Goal: Obtain resource: Download file/media

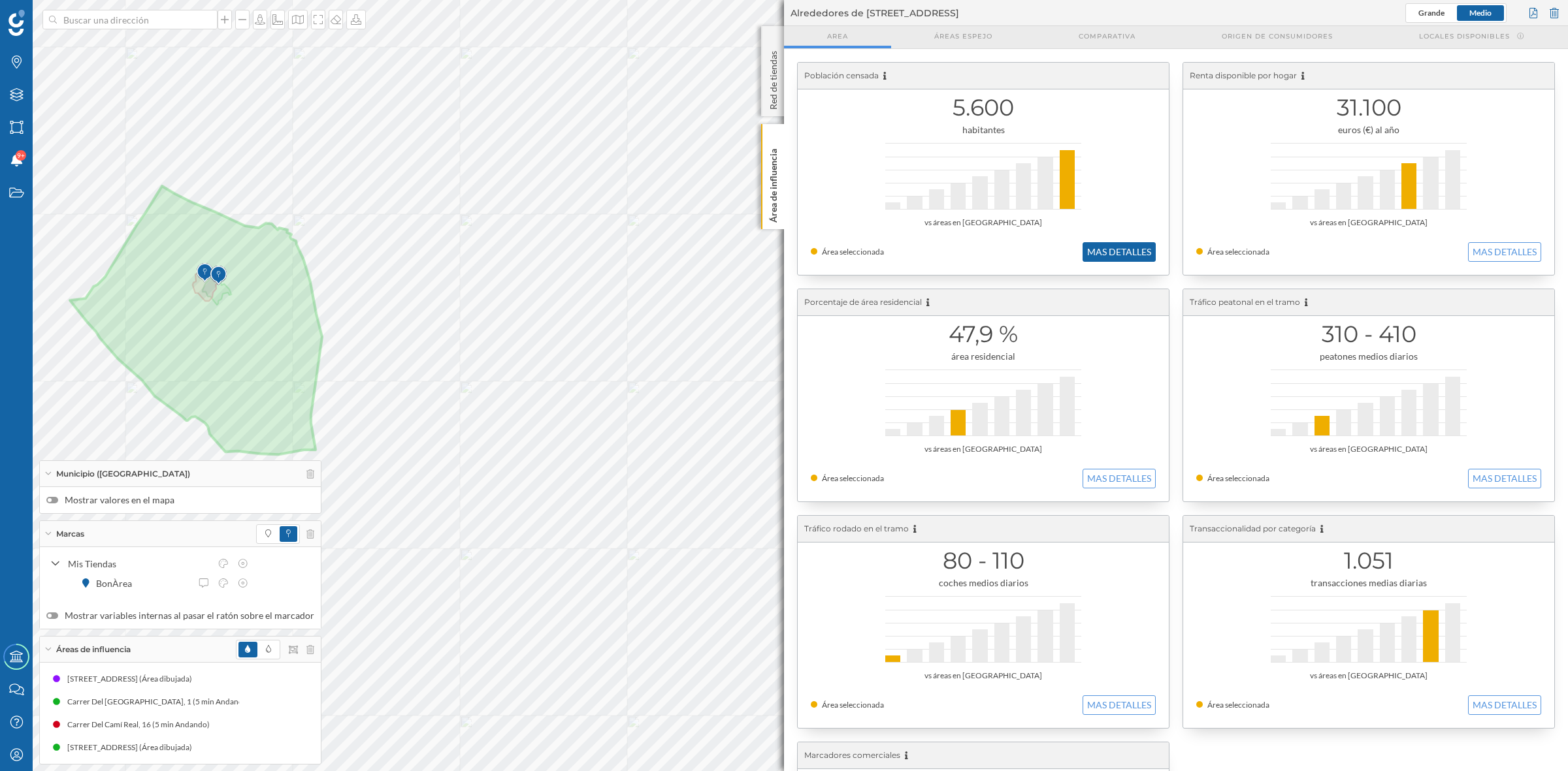
click at [1123, 246] on button "MAS DETALLES" at bounding box center [1119, 252] width 73 height 20
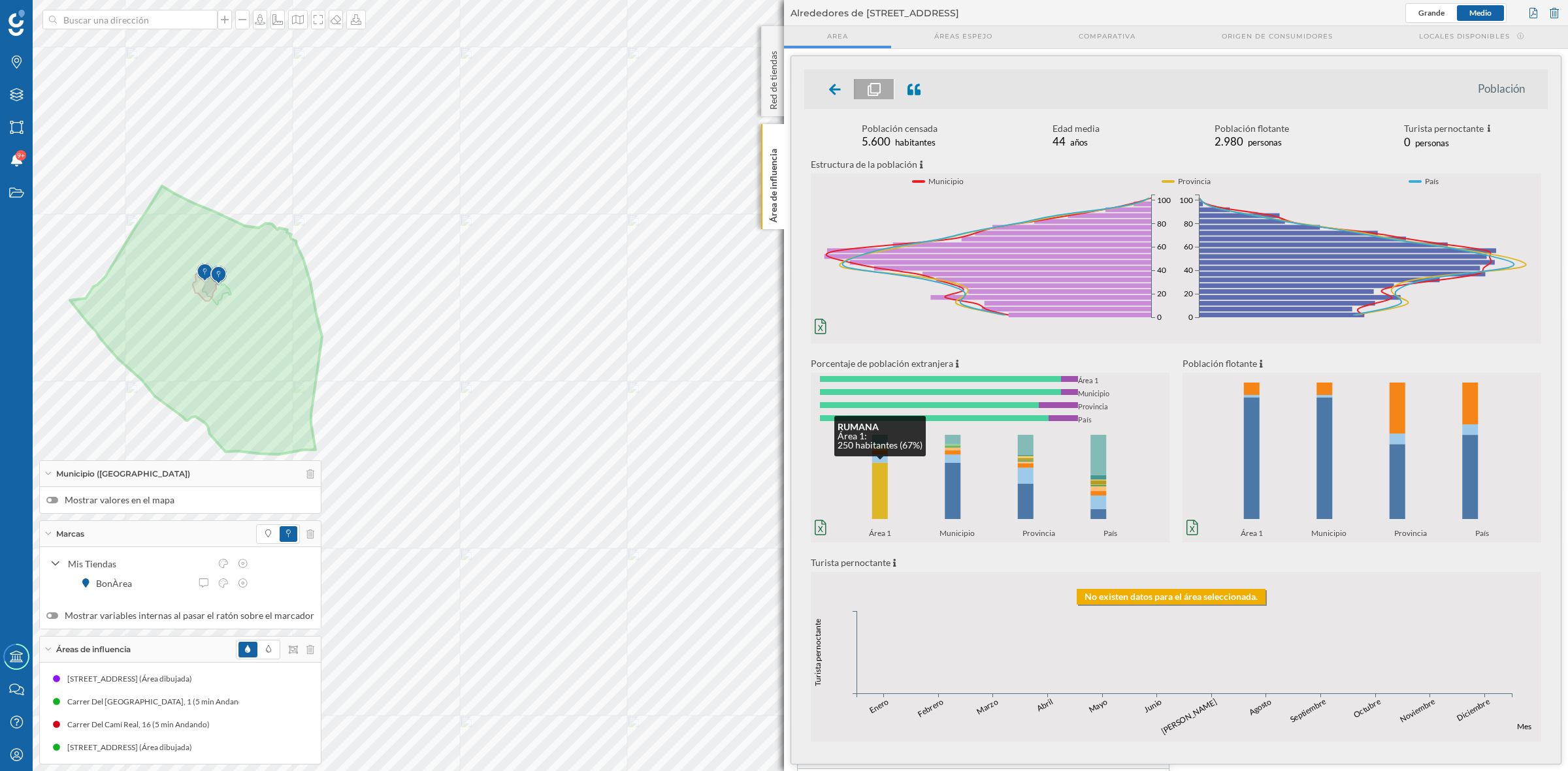
click at [882, 486] on rect at bounding box center [879, 491] width 15 height 56
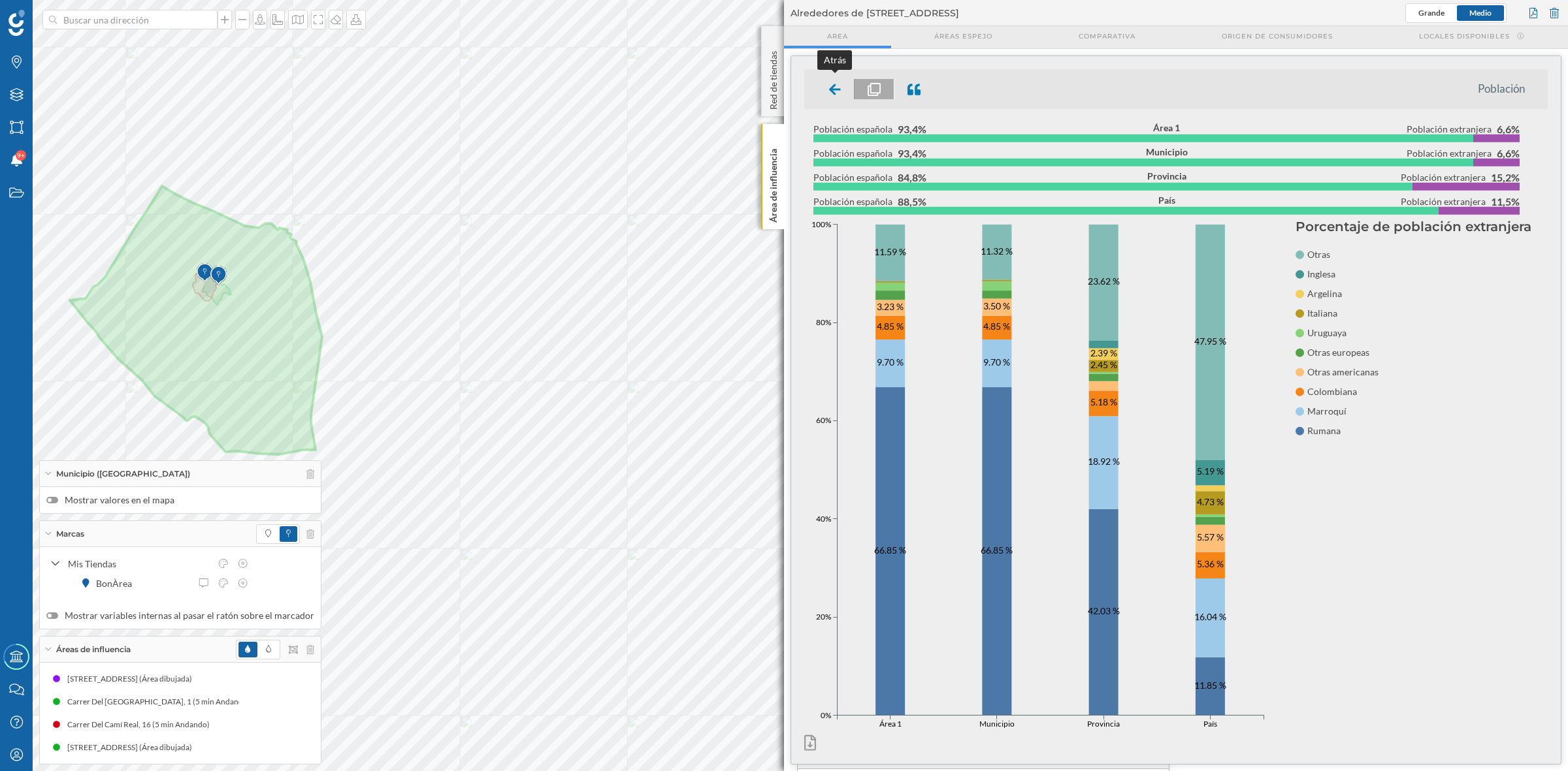
click at [838, 87] on icon at bounding box center [835, 90] width 12 height 13
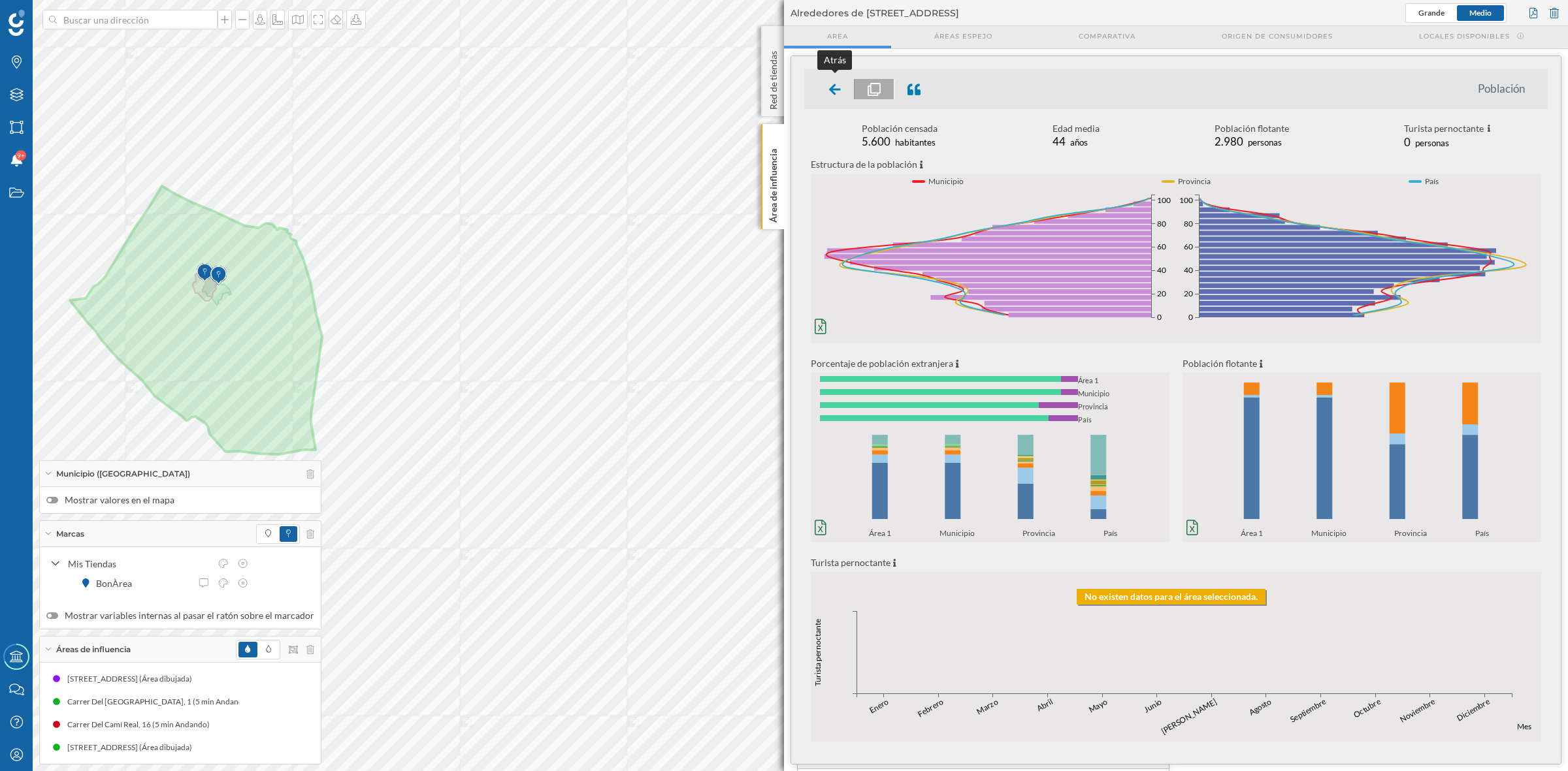
click at [836, 93] on icon at bounding box center [835, 90] width 12 height 13
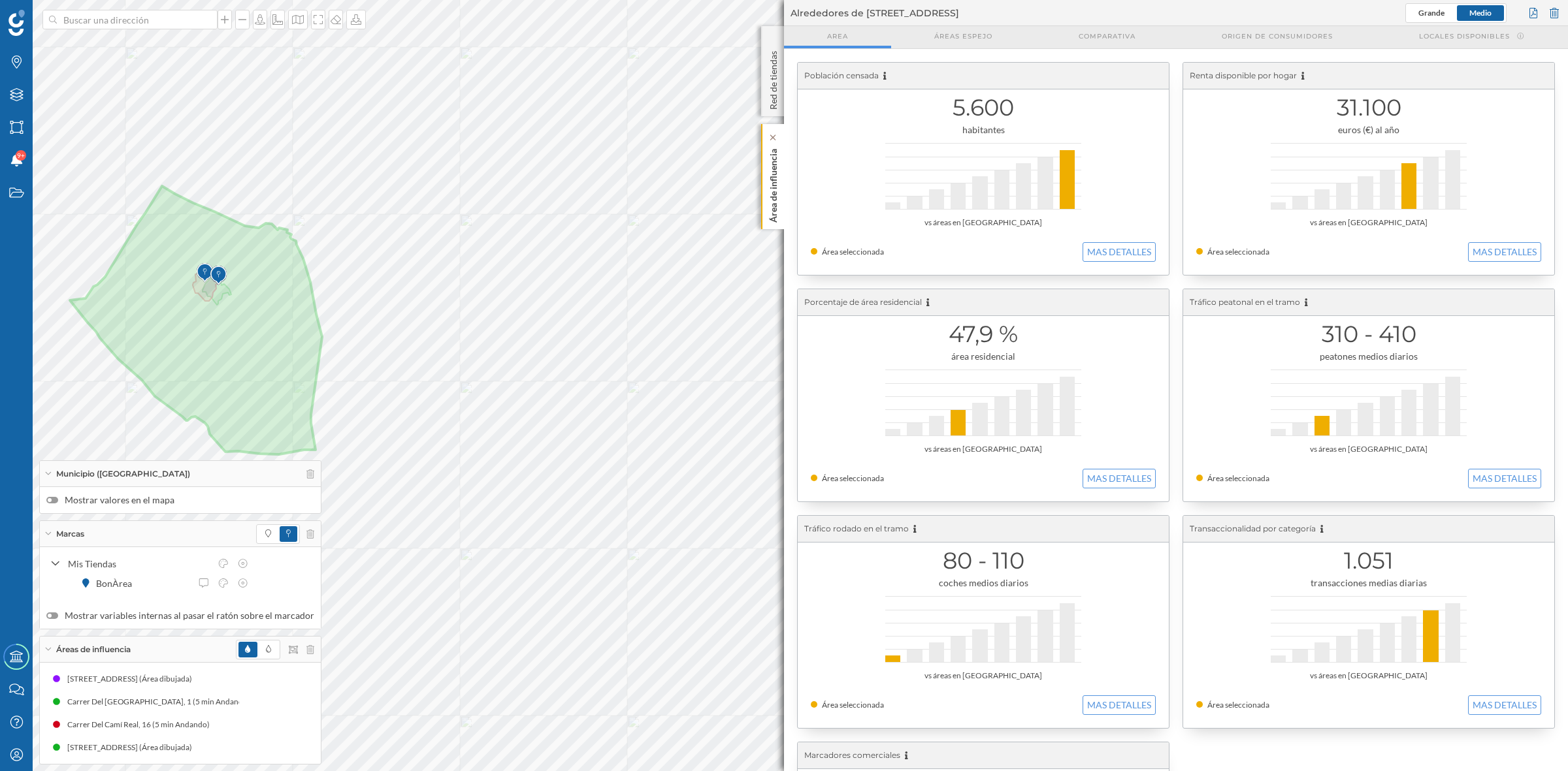
click at [773, 197] on p "Área de influencia" at bounding box center [773, 183] width 13 height 79
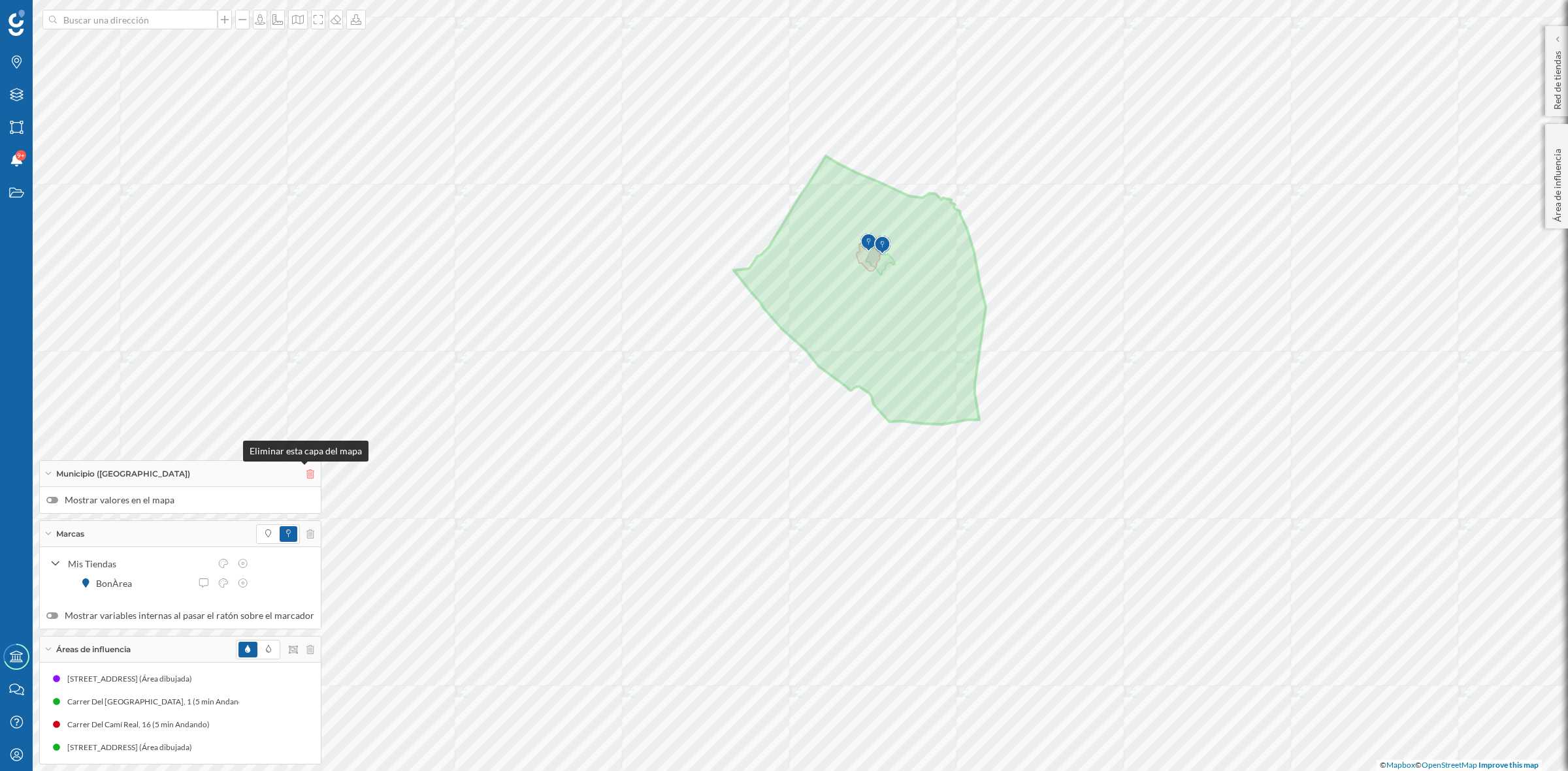
click at [306, 472] on icon at bounding box center [310, 474] width 8 height 9
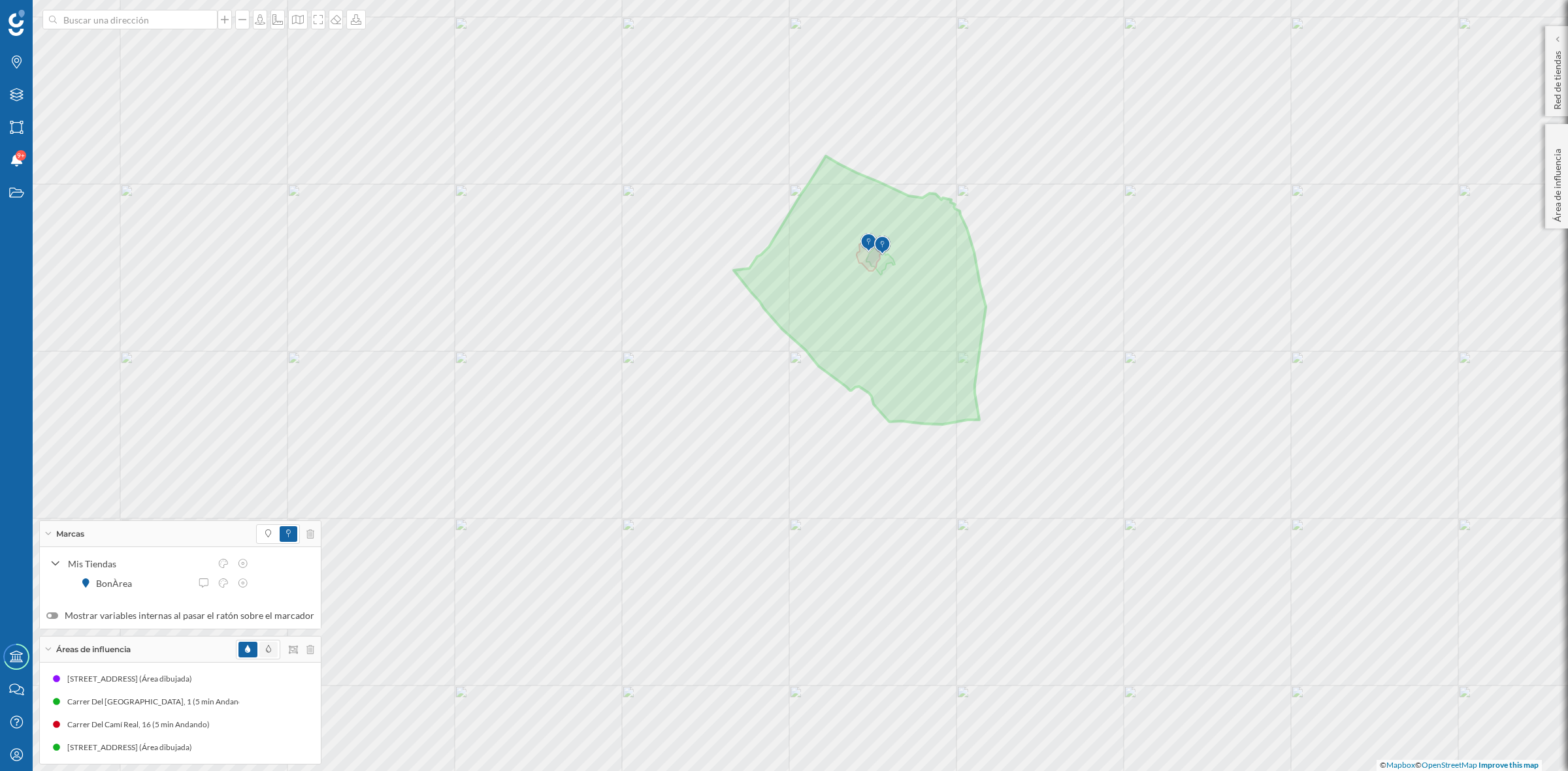
click at [266, 650] on icon at bounding box center [268, 649] width 5 height 8
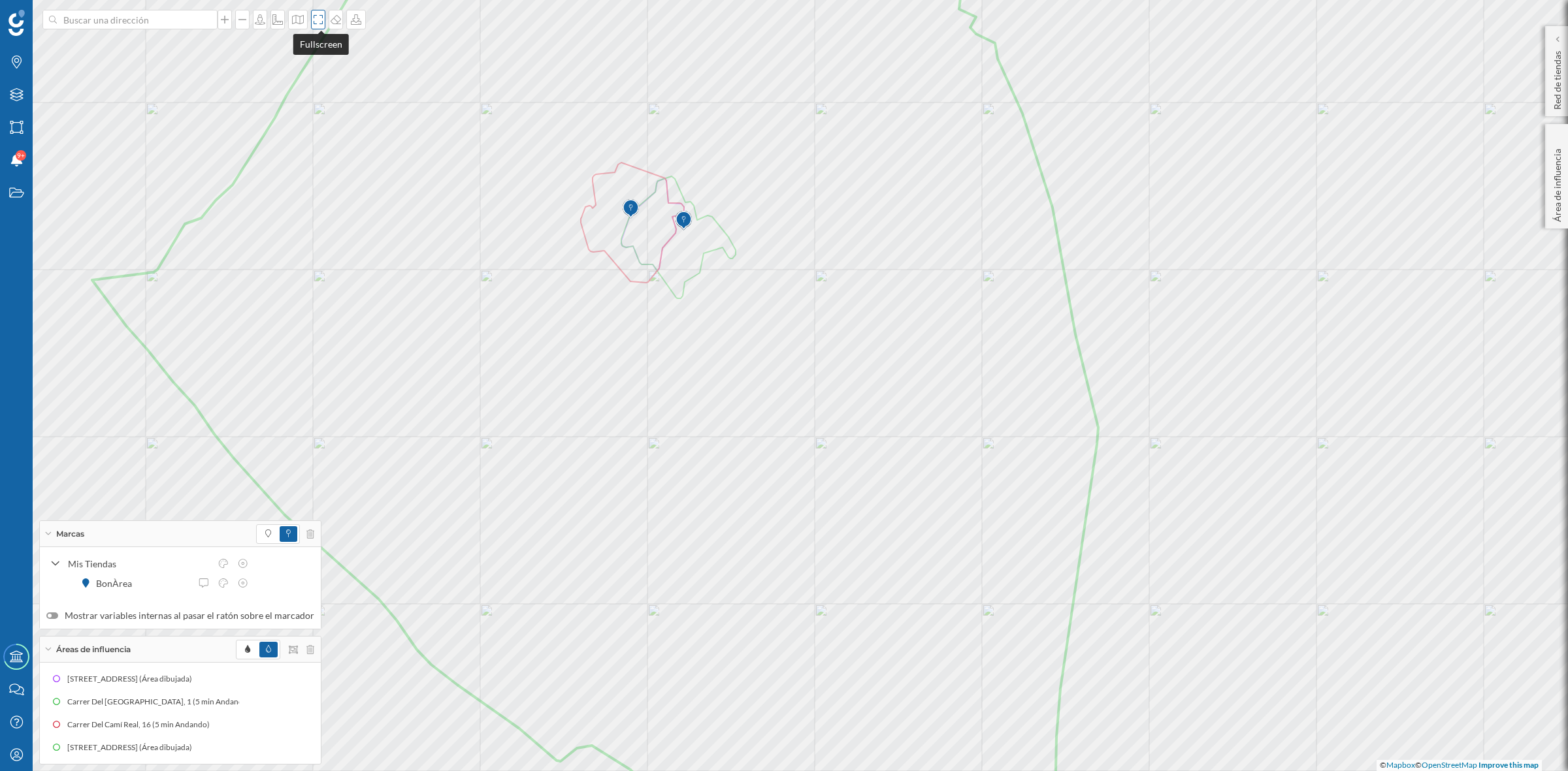
click at [318, 25] on div at bounding box center [318, 19] width 15 height 20
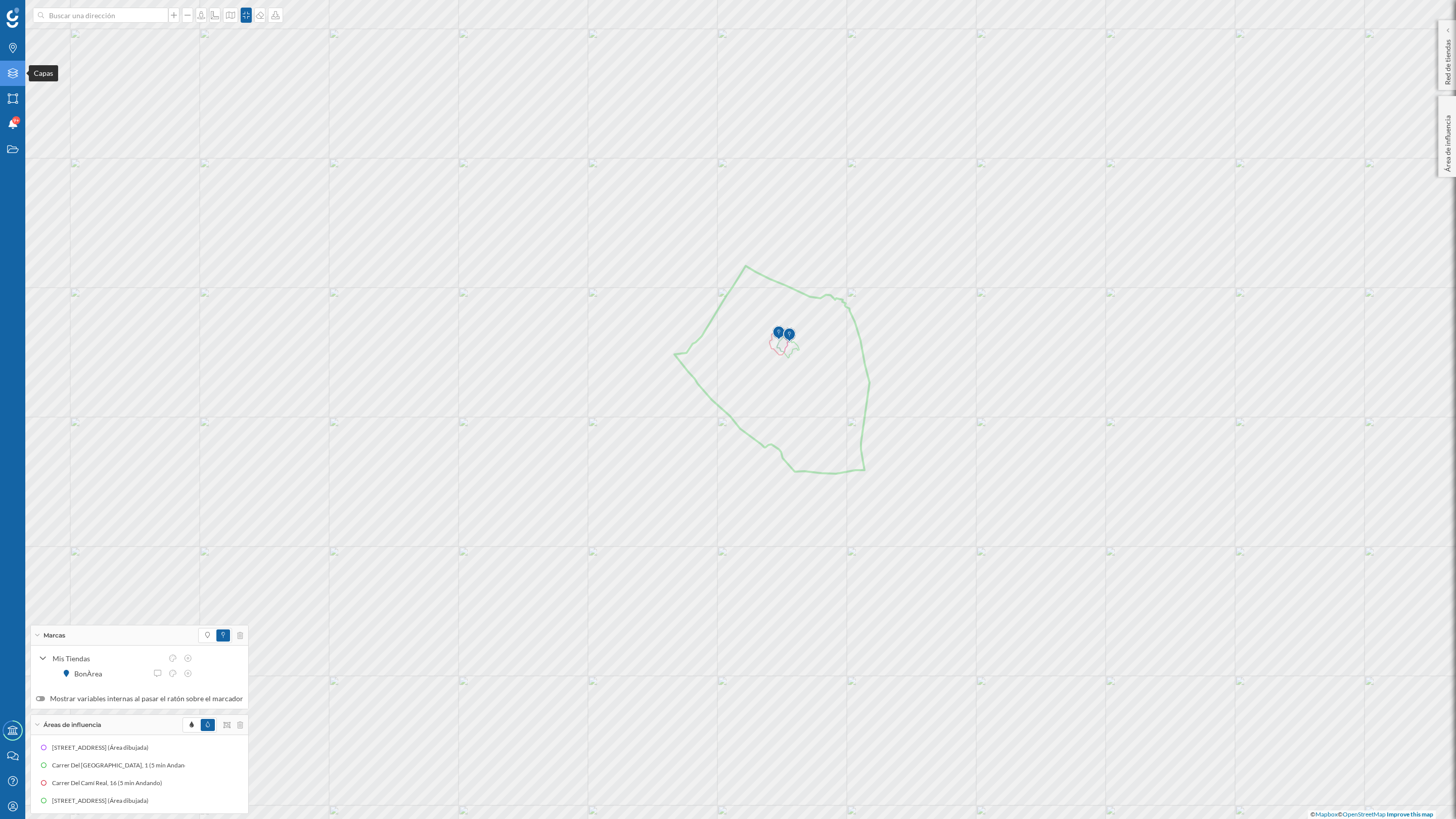
click at [9, 79] on div "Capas" at bounding box center [12, 73] width 25 height 25
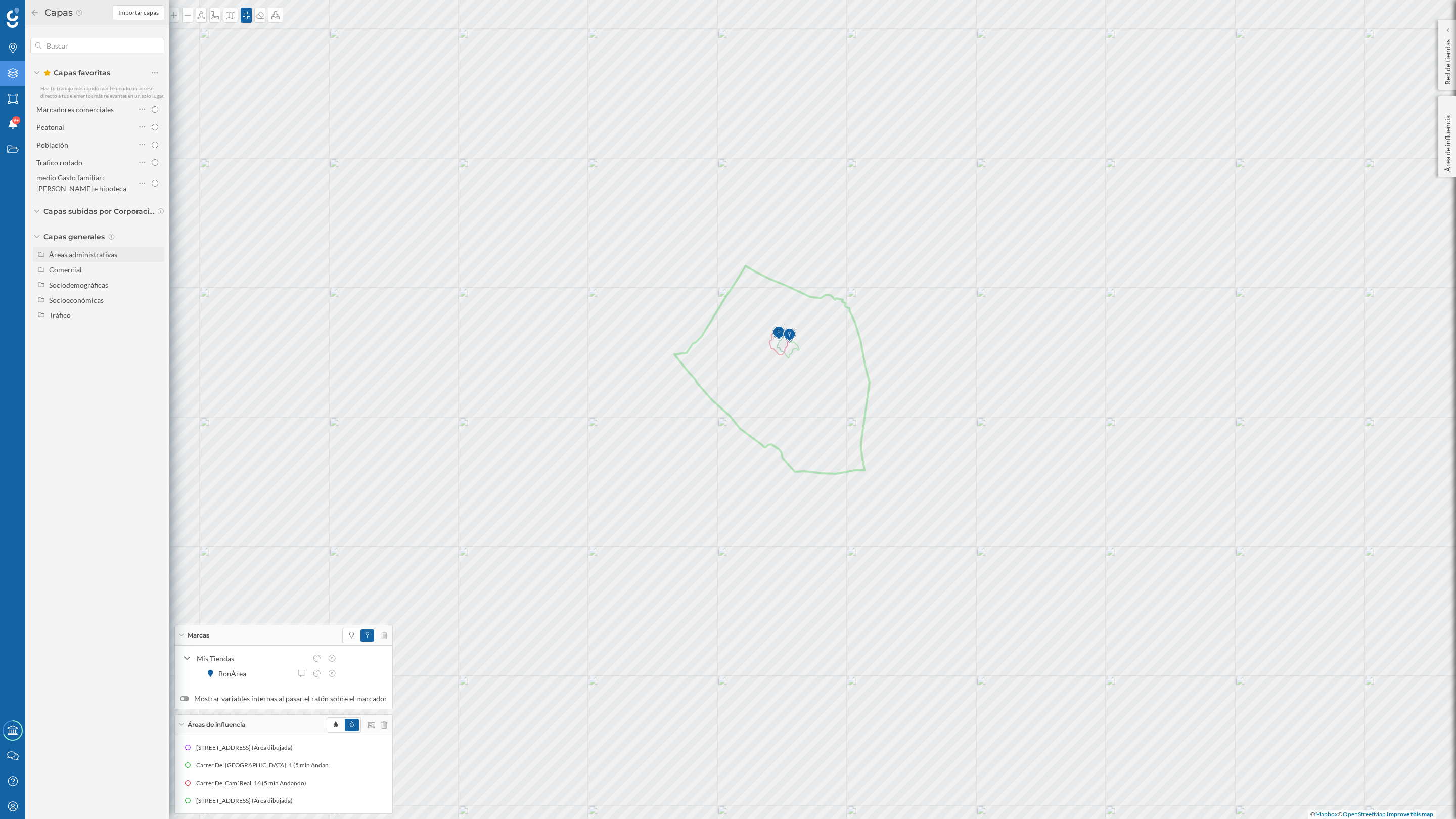
click at [93, 248] on div "Áreas administrativas" at bounding box center [98, 254] width 132 height 15
click at [158, 300] on input "Municipio" at bounding box center [158, 300] width 7 height 7
radio input "true"
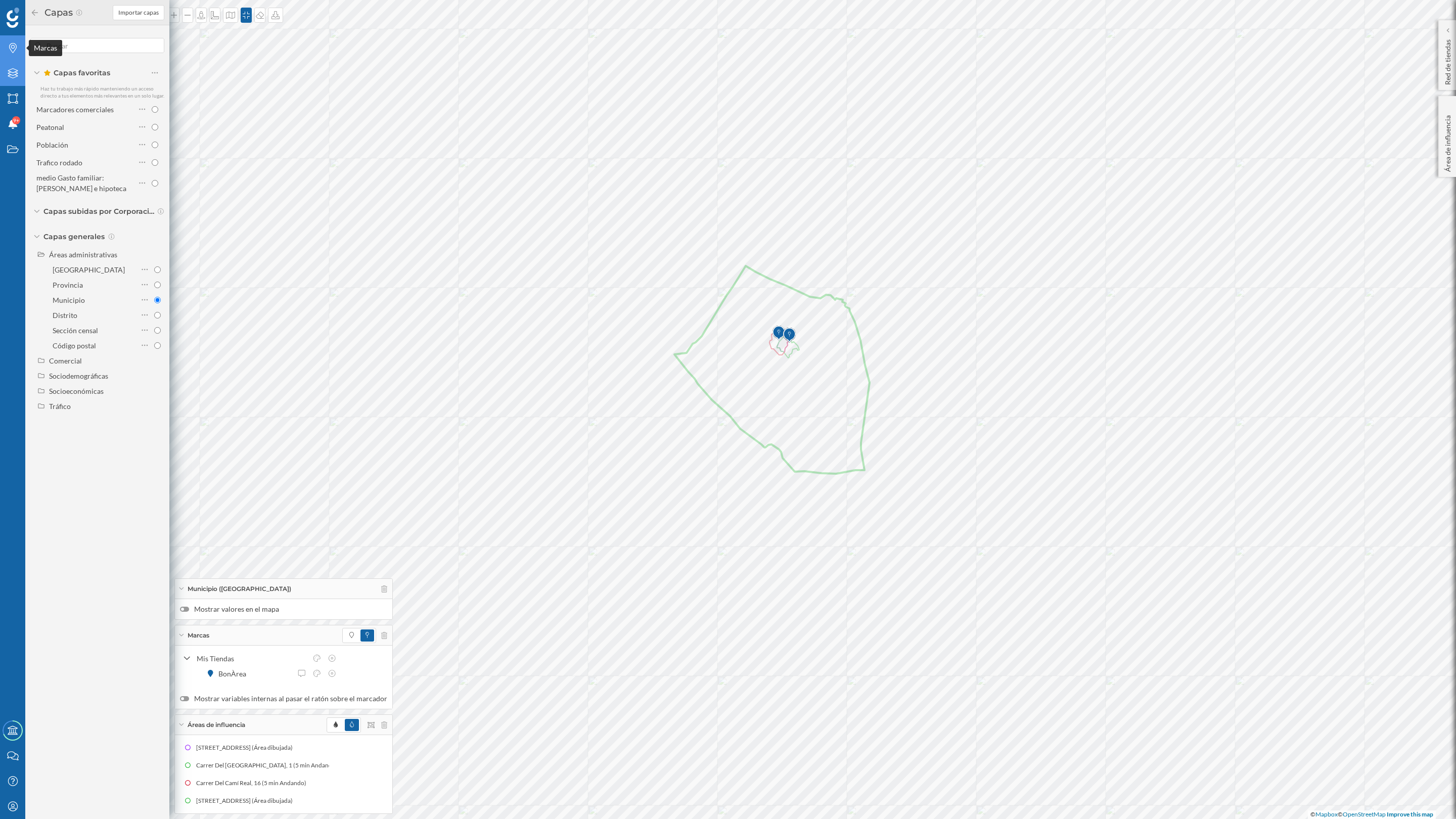
click at [11, 51] on icon "Marcas" at bounding box center [13, 48] width 12 height 10
click at [155, 267] on div at bounding box center [155, 263] width 7 height 11
click at [155, 261] on input "checkbox" at bounding box center [155, 264] width 7 height 7
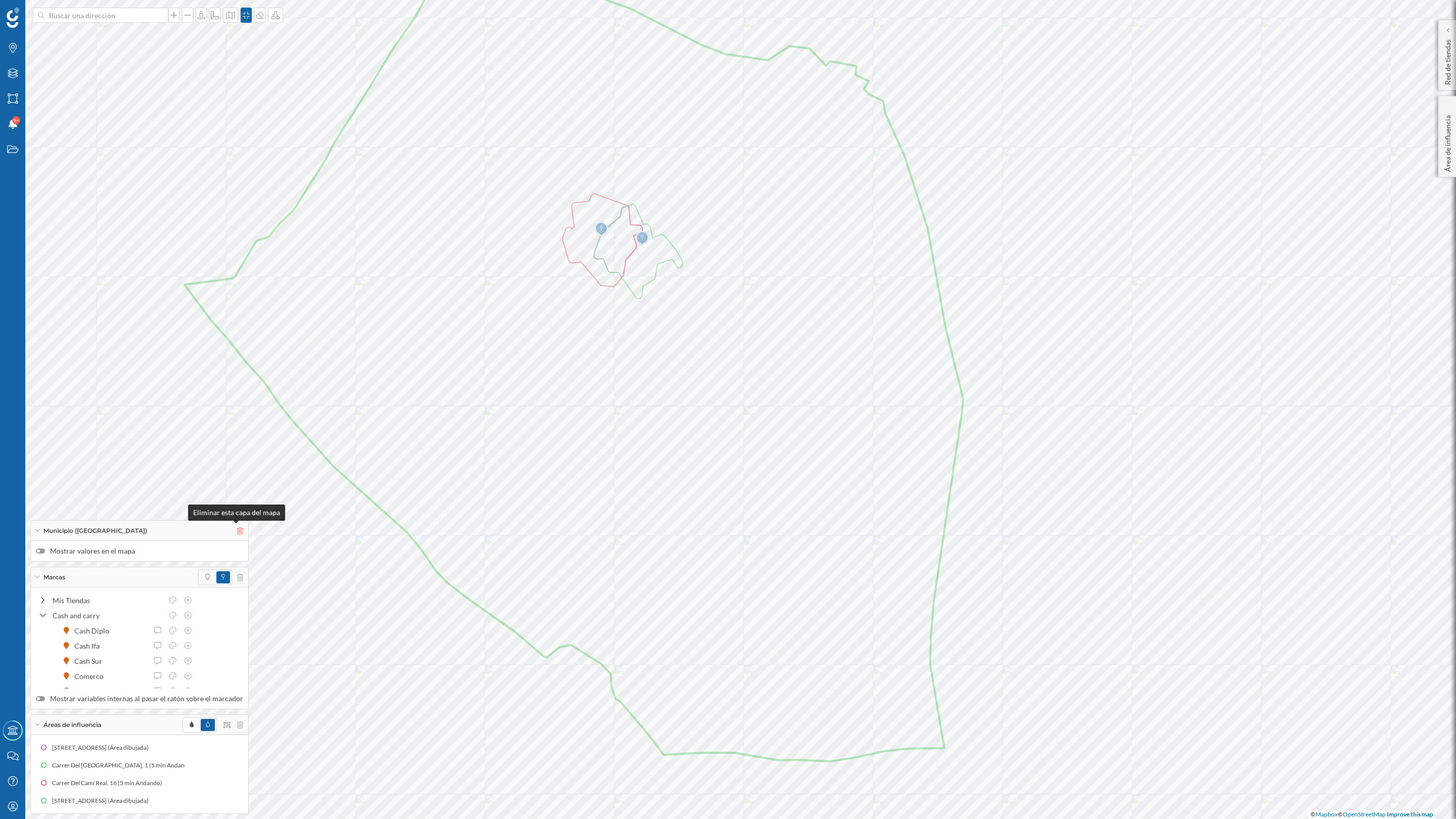
click at [237, 530] on icon at bounding box center [240, 531] width 6 height 7
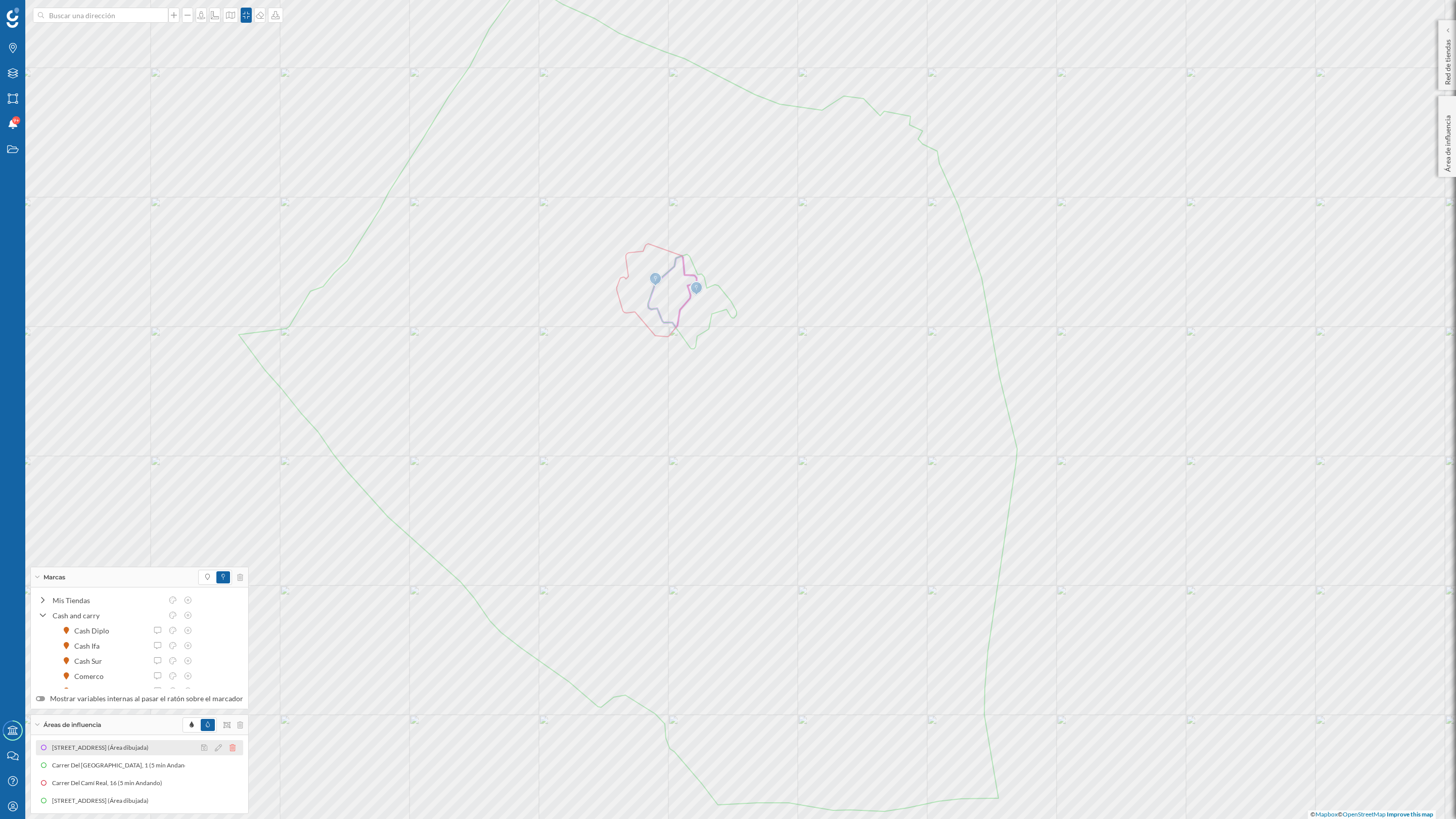
click at [229, 596] on icon at bounding box center [232, 748] width 6 height 7
click at [229, 596] on icon at bounding box center [232, 783] width 6 height 7
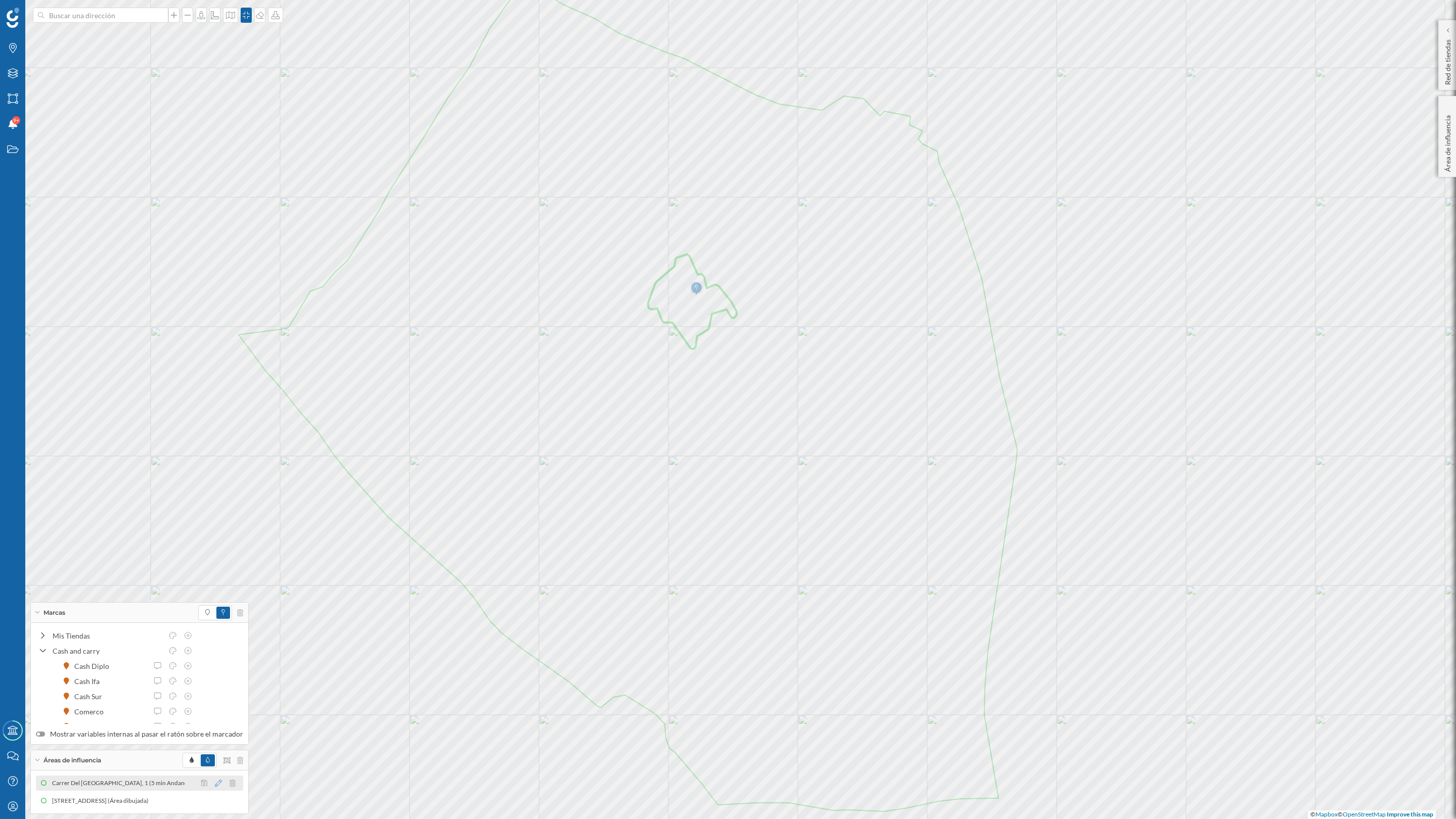
click at [215, 596] on icon at bounding box center [218, 783] width 7 height 7
click at [193, 596] on div at bounding box center [192, 712] width 10 height 10
click at [222, 596] on div at bounding box center [184, 704] width 91 height 31
click at [222, 596] on div at bounding box center [223, 696] width 10 height 10
click at [194, 596] on div at bounding box center [192, 712] width 10 height 10
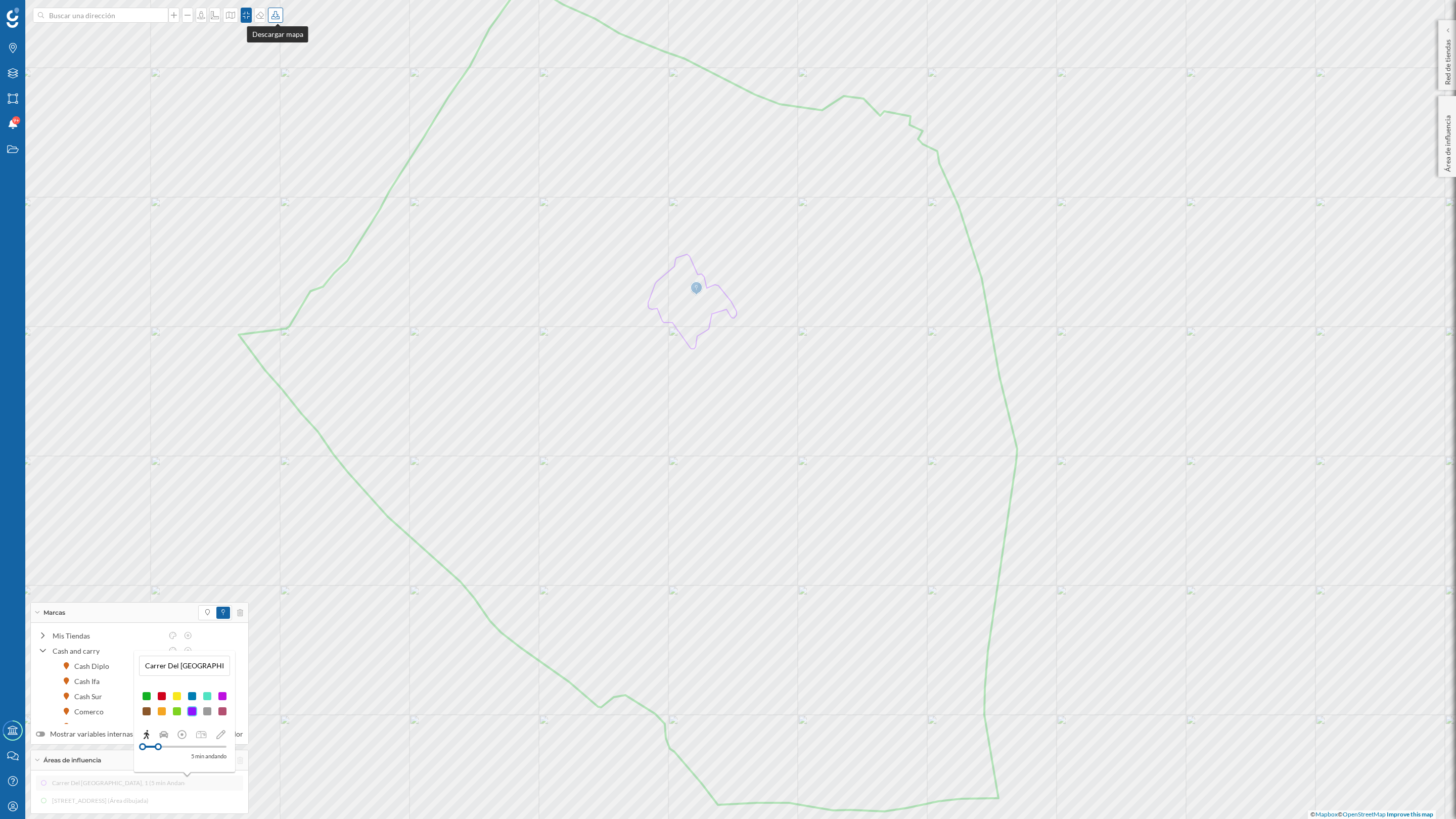
click at [275, 12] on icon at bounding box center [276, 15] width 10 height 8
click at [290, 73] on div "Descargar sin leyenda" at bounding box center [311, 74] width 71 height 11
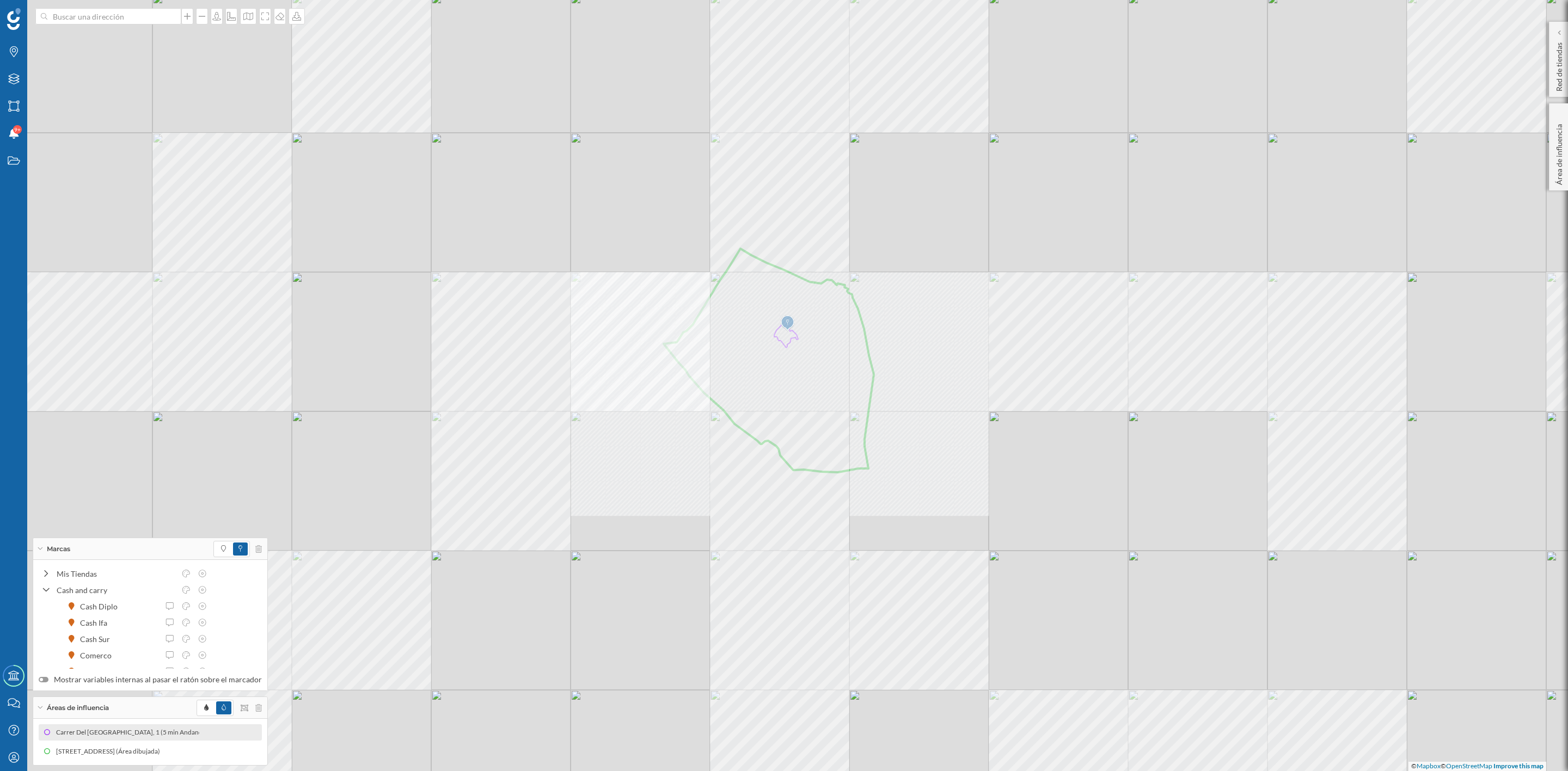
click at [993, 410] on div "© Mapbox © OpenStreetMap Improve this map" at bounding box center [784, 385] width 1568 height 771
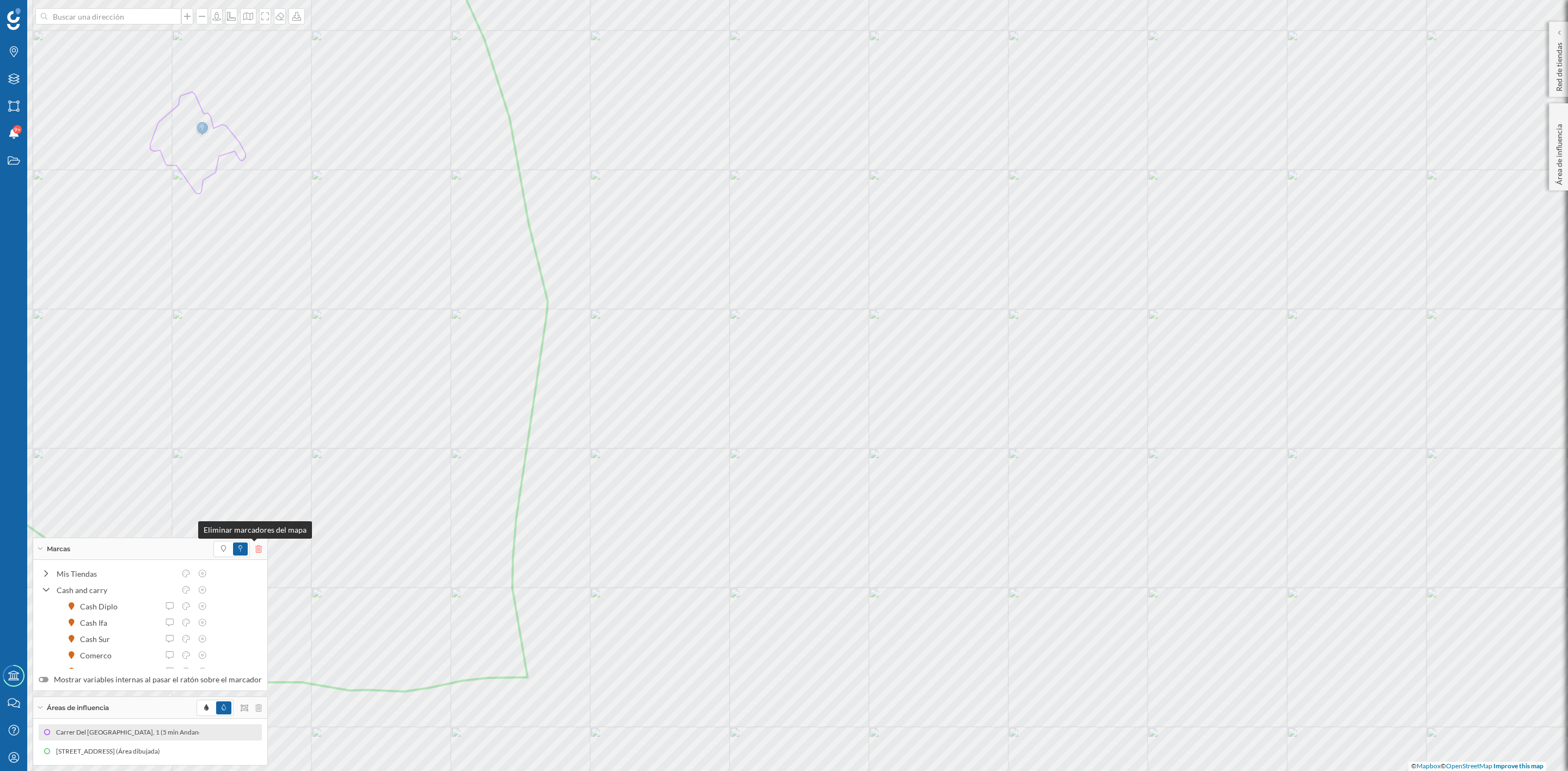
click at [255, 545] on icon at bounding box center [258, 549] width 7 height 8
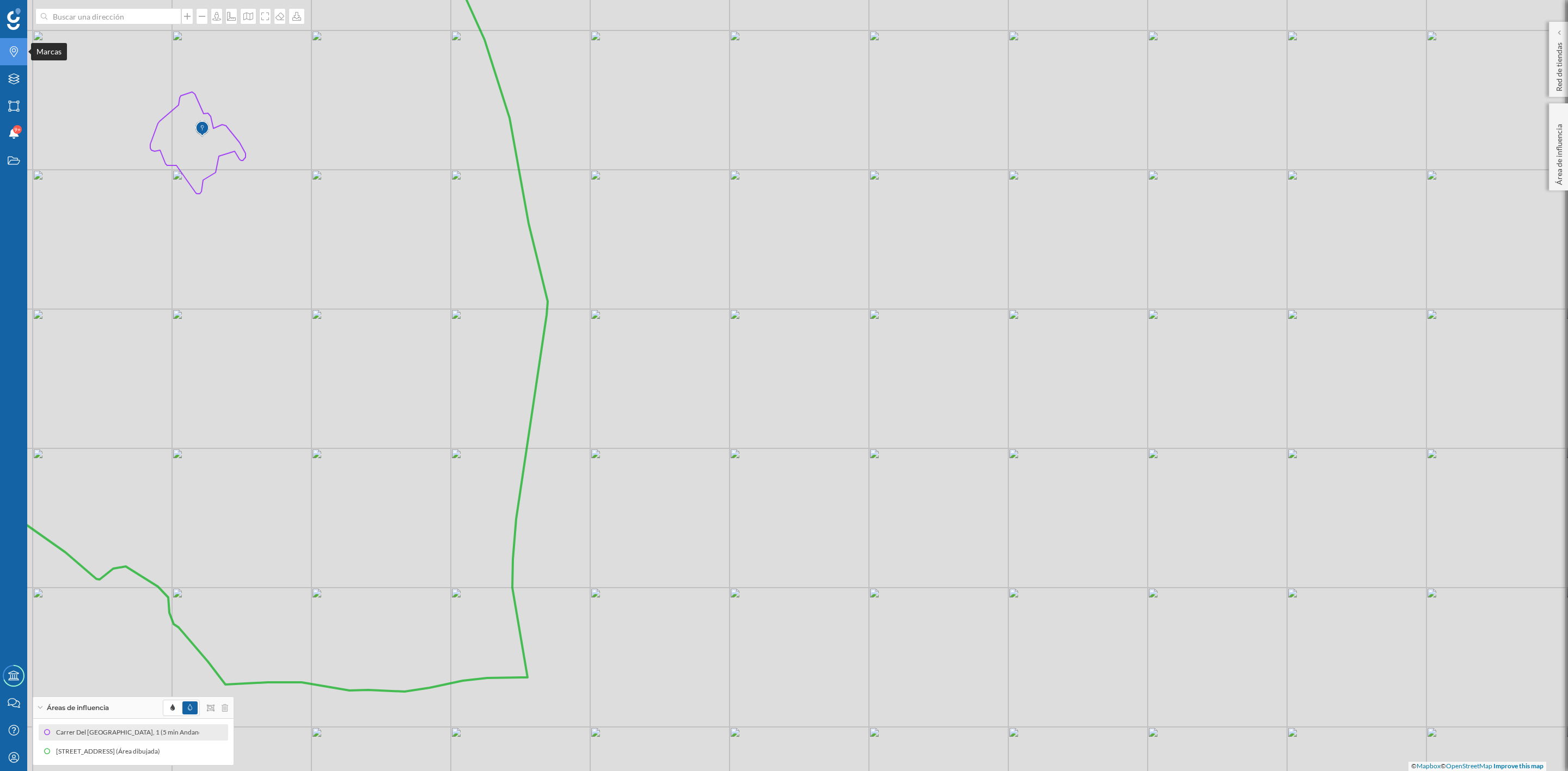
click at [5, 49] on div "Marcas" at bounding box center [13, 52] width 27 height 27
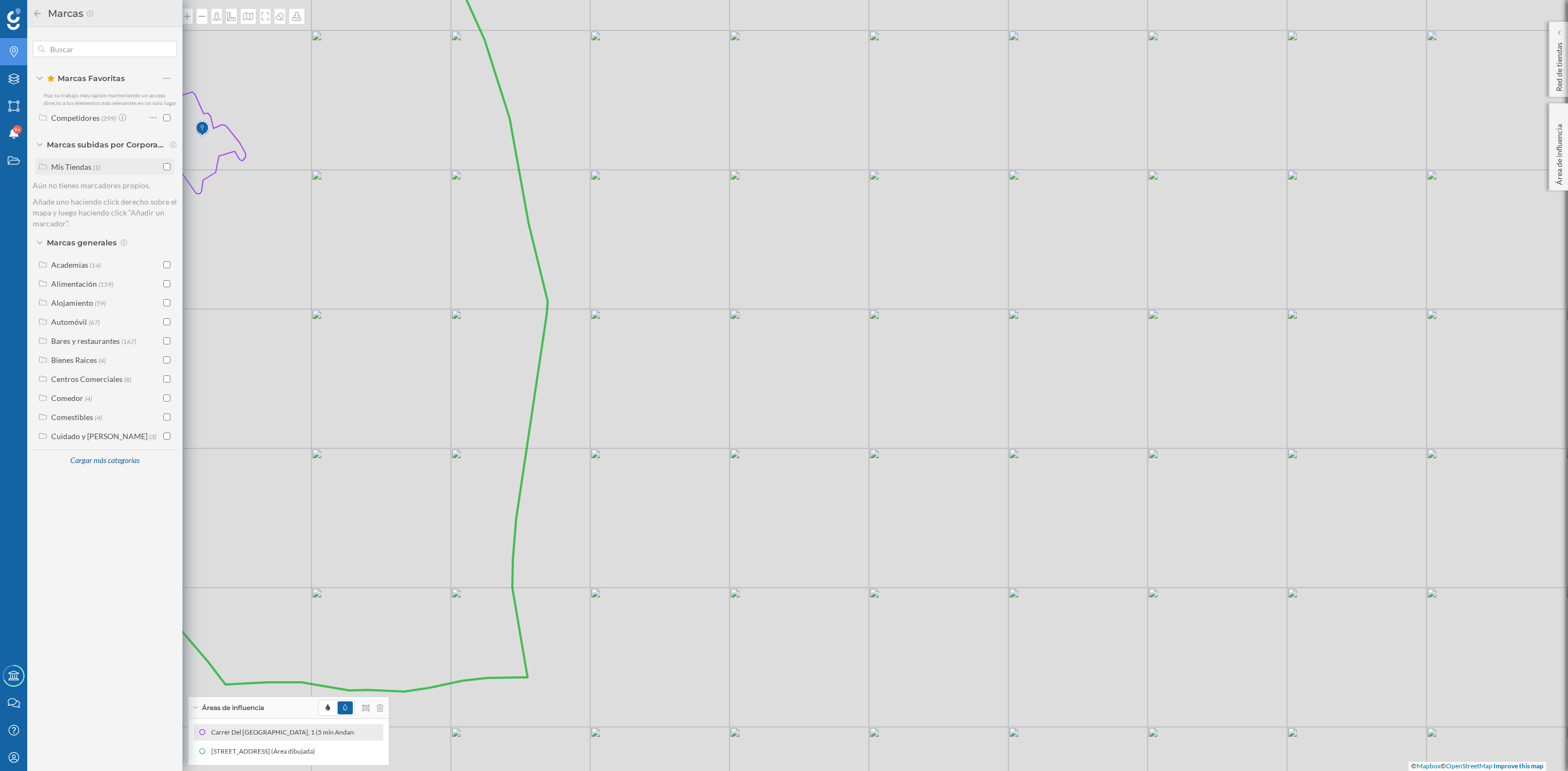
click at [167, 170] on input "checkbox" at bounding box center [167, 167] width 7 height 7
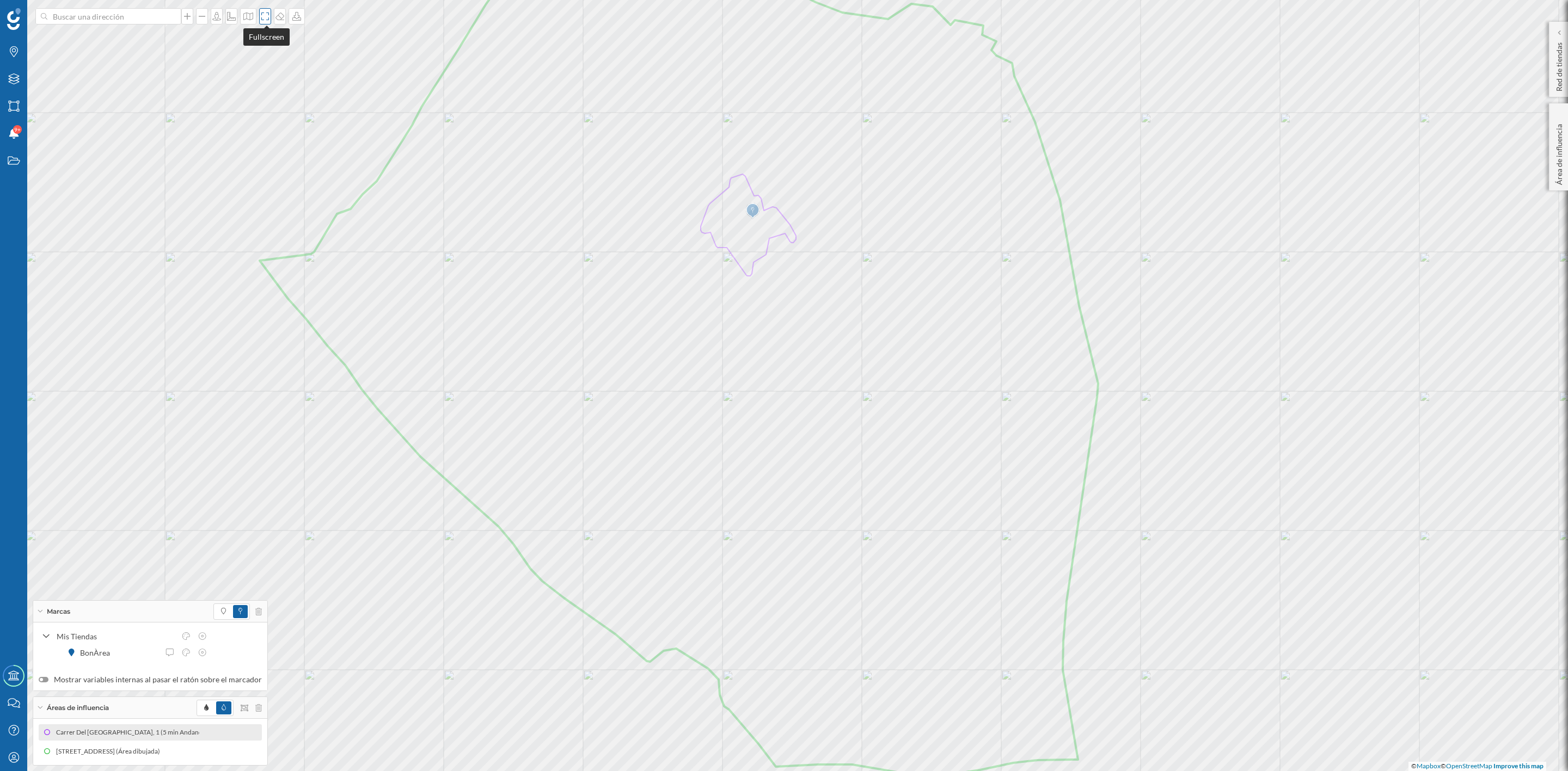
click at [265, 15] on icon at bounding box center [265, 16] width 11 height 9
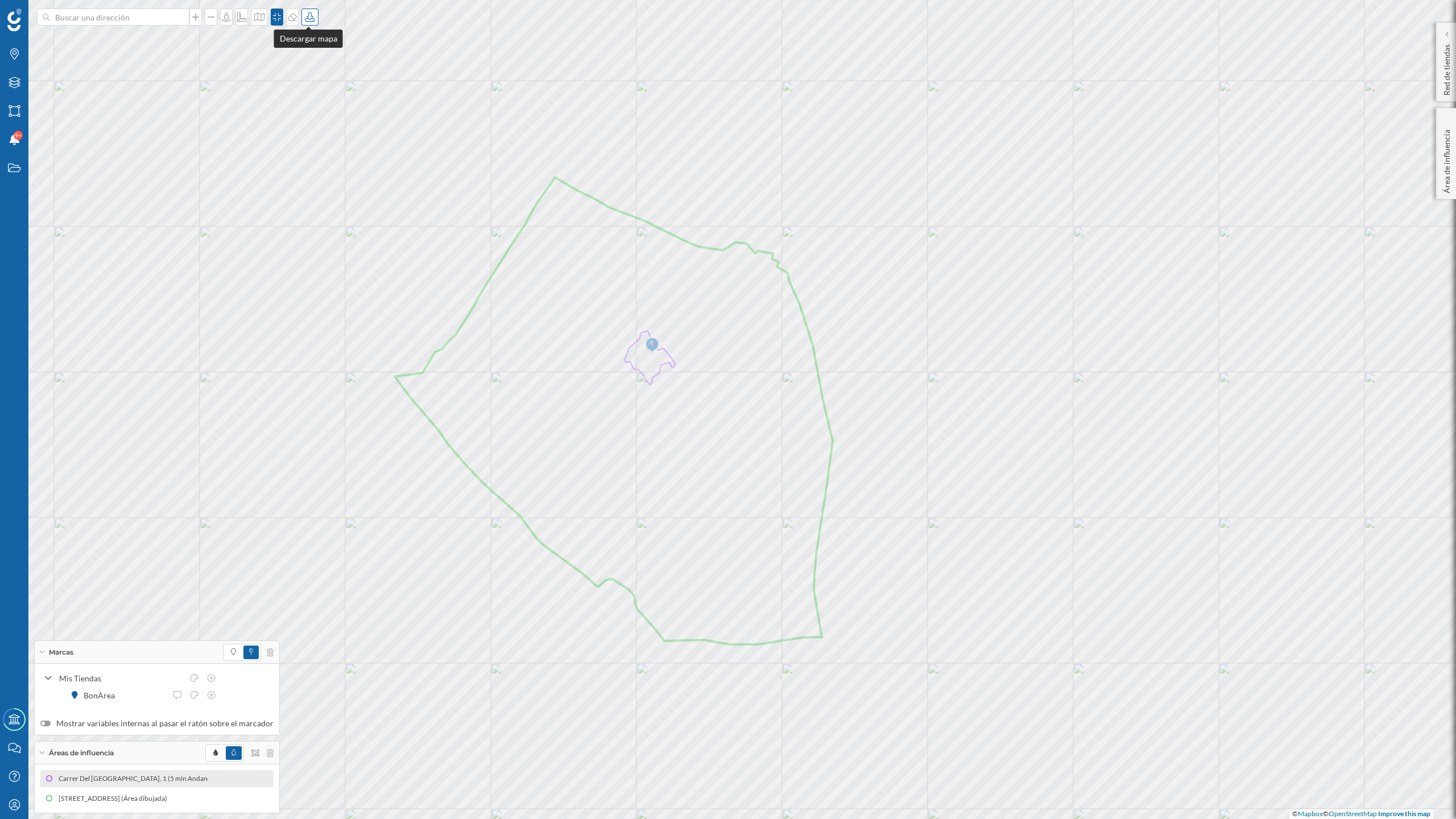
click at [306, 19] on icon at bounding box center [310, 17] width 11 height 9
click at [317, 83] on div "Descargar sin leyenda" at bounding box center [345, 83] width 80 height 12
